Goal: Task Accomplishment & Management: Use online tool/utility

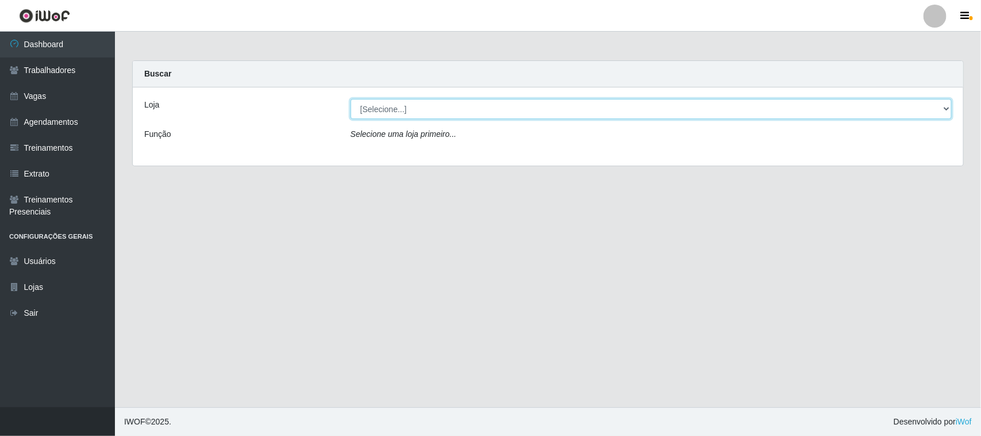
click at [426, 107] on select "[Selecione...] Nordestão - [GEOGRAPHIC_DATA]" at bounding box center [651, 109] width 601 height 20
select select "420"
click at [351, 99] on select "[Selecione...] Nordestão - [GEOGRAPHIC_DATA]" at bounding box center [651, 109] width 601 height 20
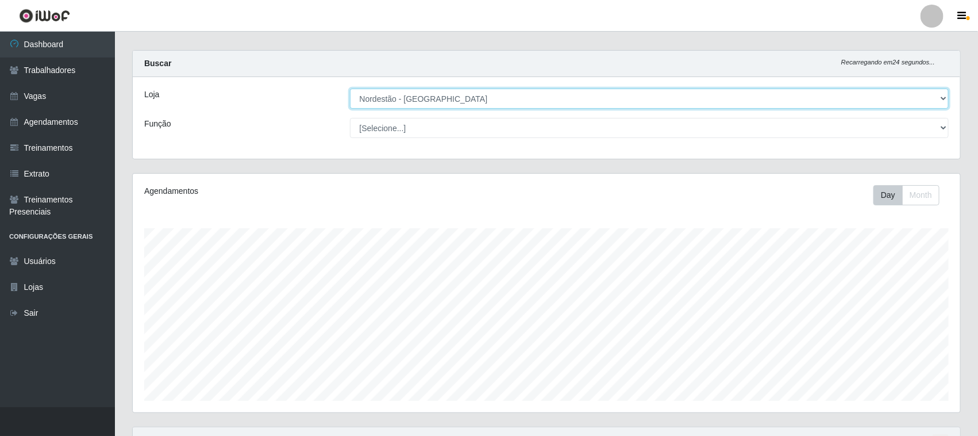
scroll to position [226, 0]
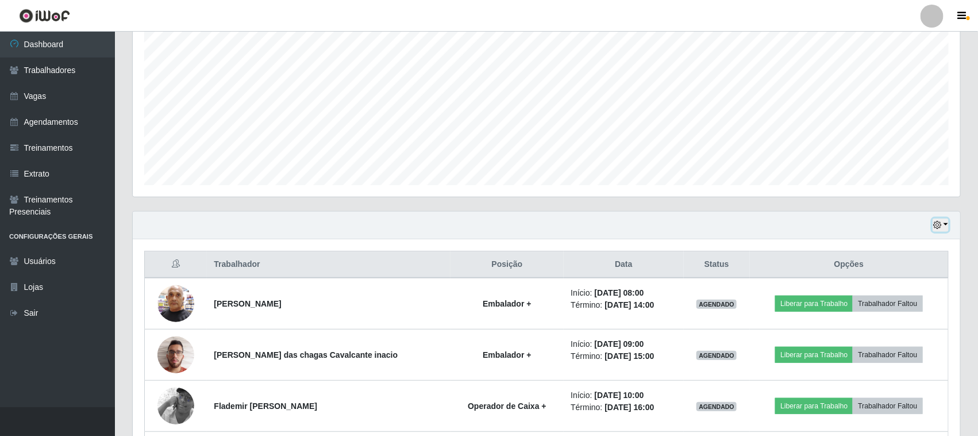
click at [940, 222] on icon "button" at bounding box center [937, 225] width 8 height 8
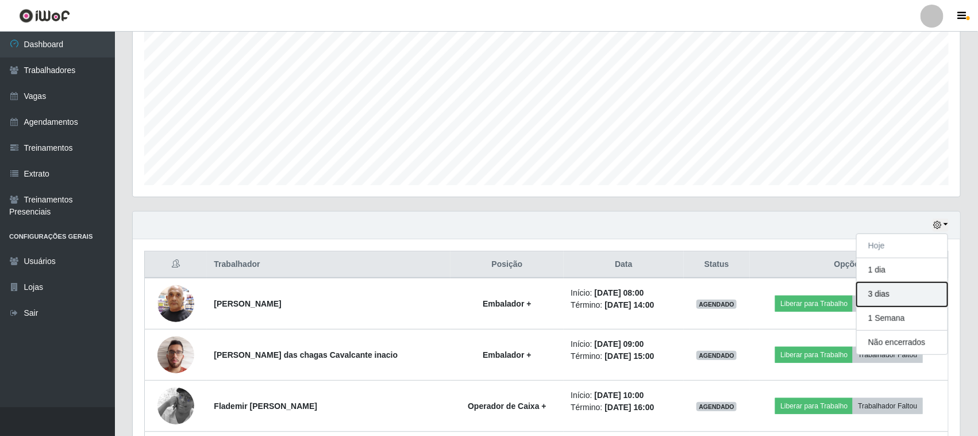
click at [898, 298] on button "3 dias" at bounding box center [902, 294] width 91 height 24
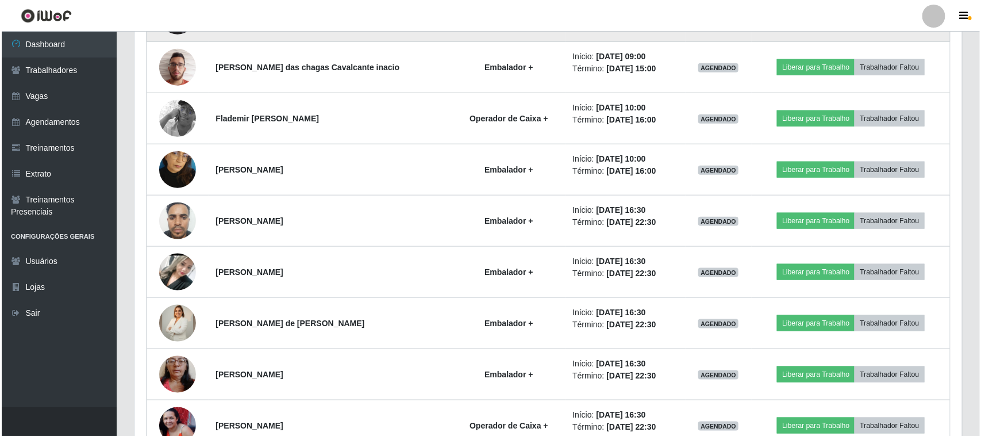
scroll to position [585, 0]
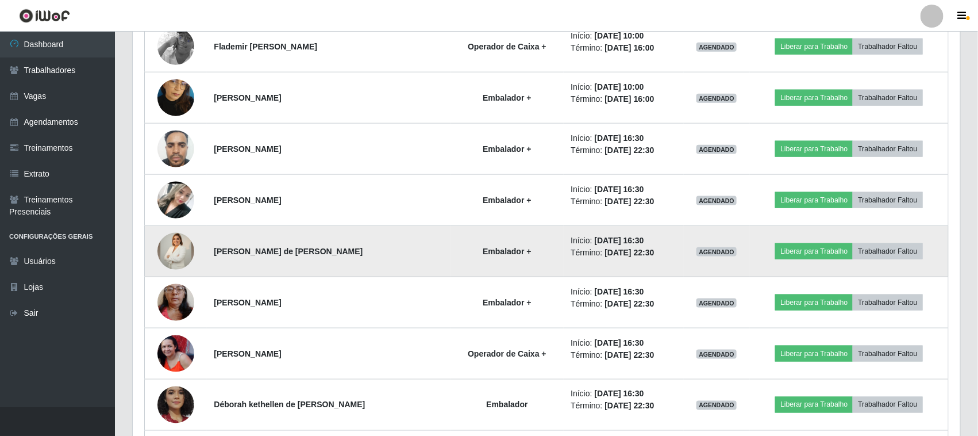
click at [182, 251] on img at bounding box center [175, 251] width 37 height 64
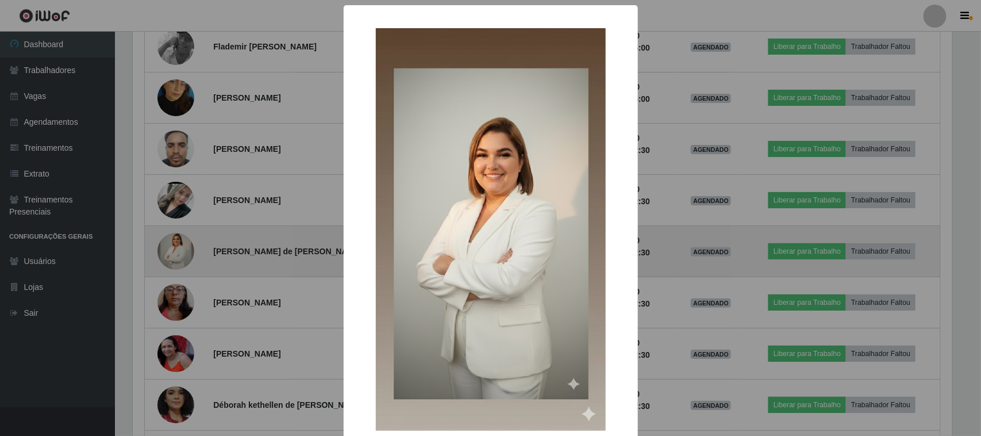
click at [182, 251] on div "× OK Cancel" at bounding box center [490, 218] width 981 height 436
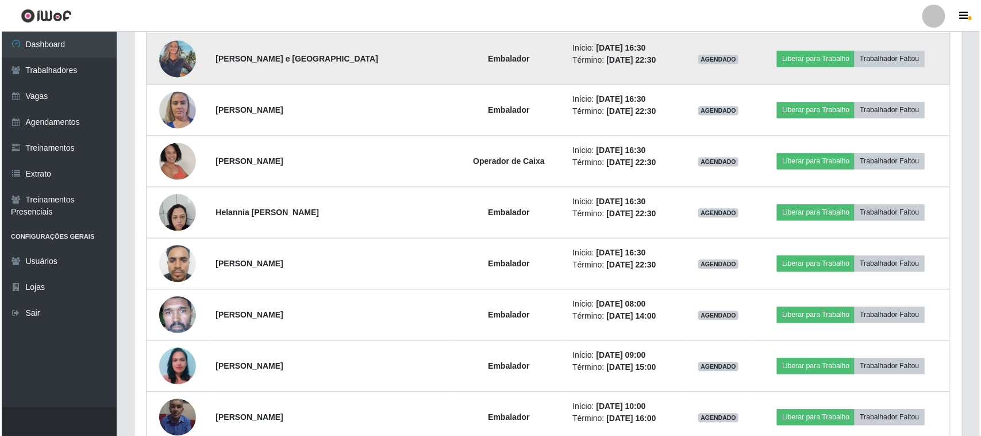
scroll to position [1088, 0]
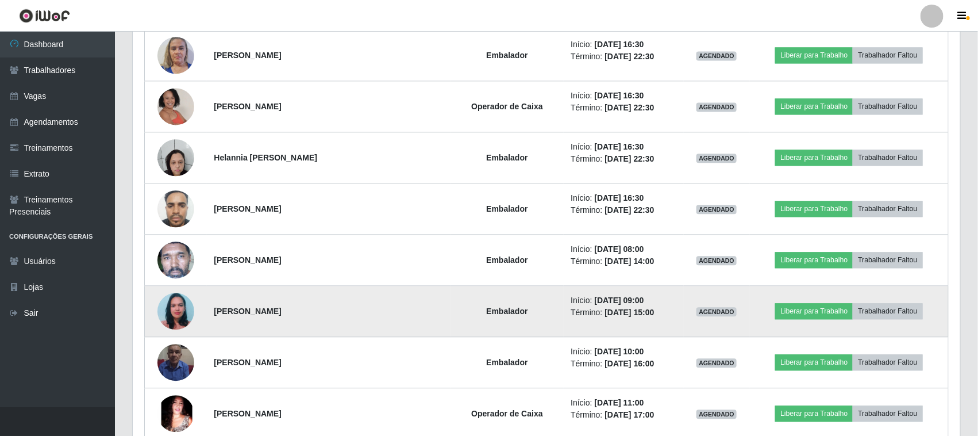
click at [170, 316] on img at bounding box center [175, 311] width 37 height 66
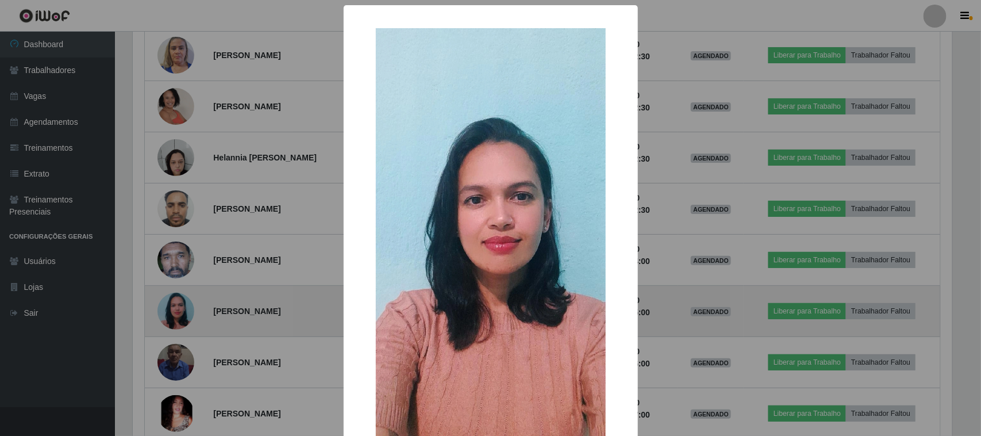
click at [170, 316] on div "× OK Cancel" at bounding box center [490, 218] width 981 height 436
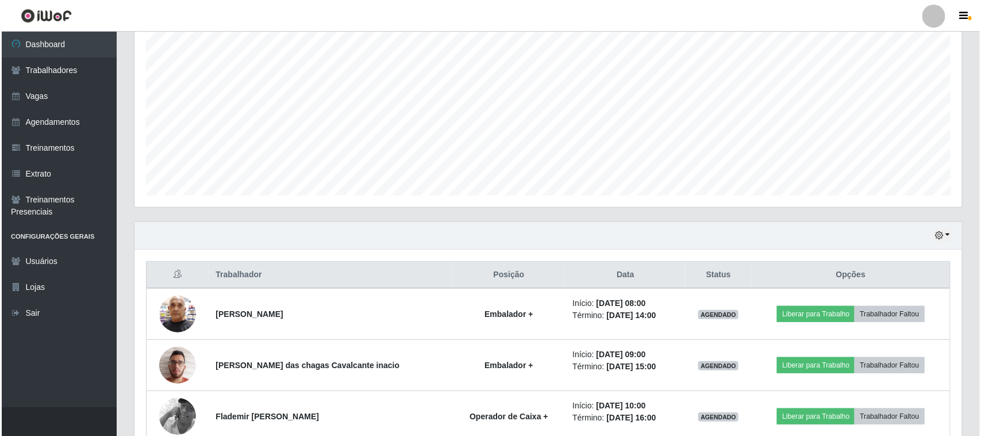
scroll to position [287, 0]
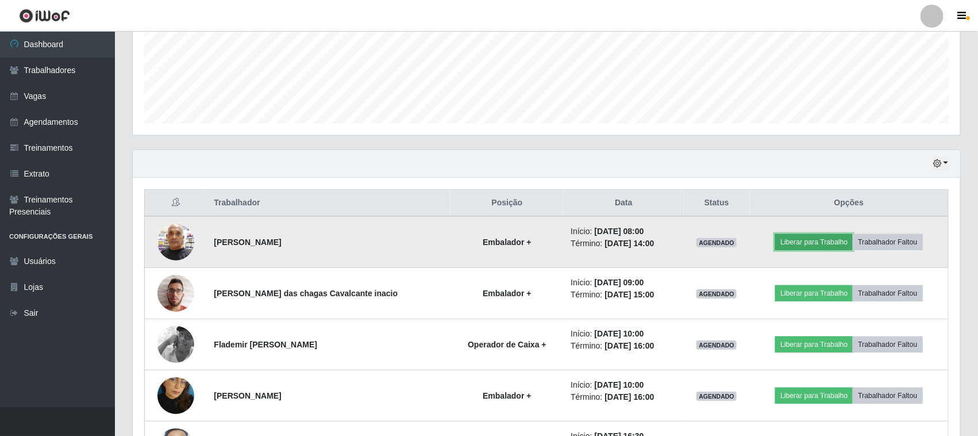
click at [819, 240] on button "Liberar para Trabalho" at bounding box center [814, 242] width 78 height 16
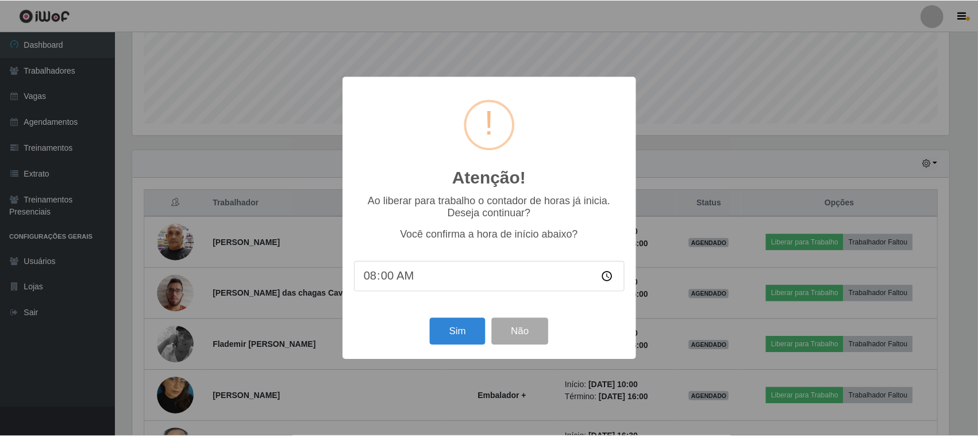
scroll to position [239, 819]
click at [440, 337] on button "Sim" at bounding box center [459, 331] width 56 height 27
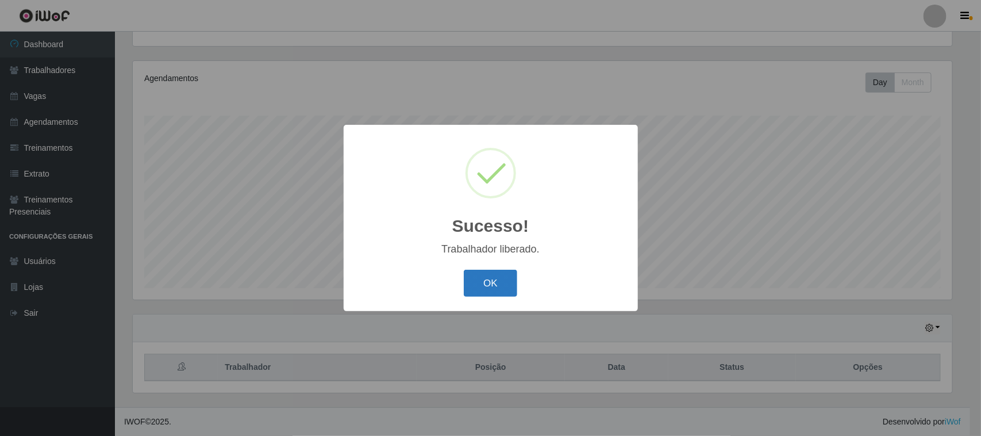
click at [498, 282] on button "OK" at bounding box center [490, 282] width 53 height 27
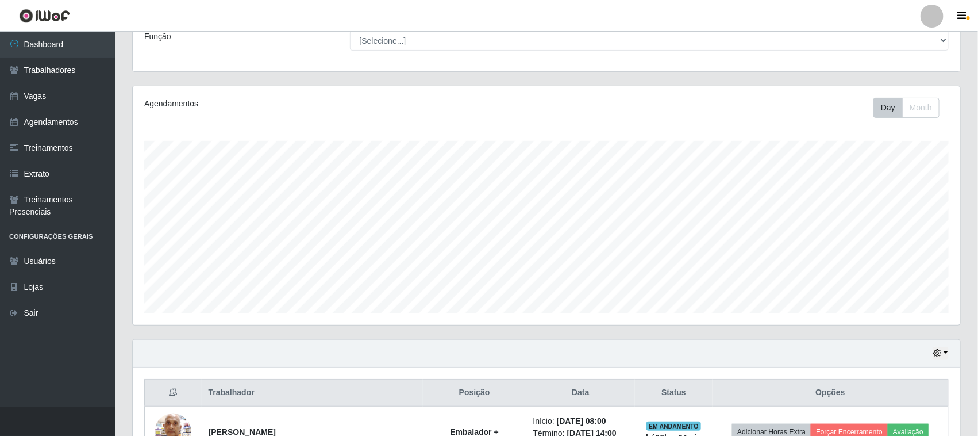
scroll to position [0, 0]
